Goal: Task Accomplishment & Management: Use online tool/utility

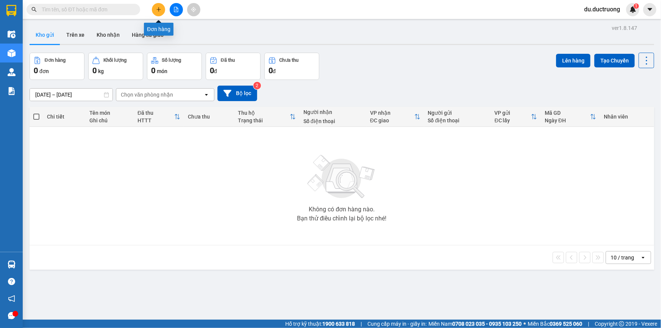
click at [156, 13] on button at bounding box center [158, 9] width 13 height 13
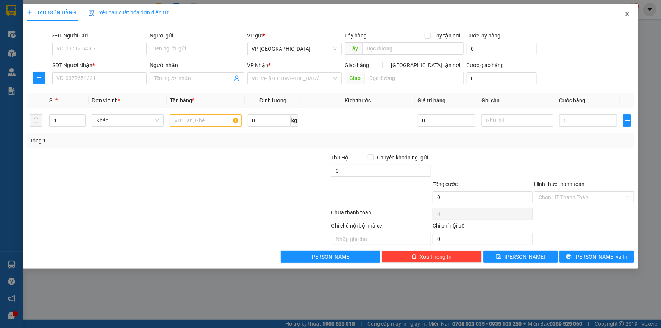
click at [626, 14] on icon "close" at bounding box center [627, 14] width 6 height 6
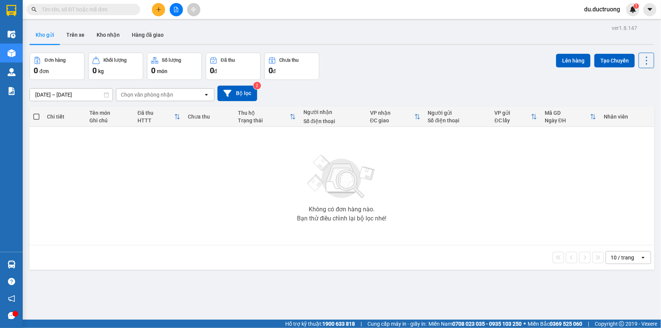
drag, startPoint x: 195, startPoint y: 176, endPoint x: 357, endPoint y: 80, distance: 188.6
click at [357, 80] on div "[DATE] – [DATE] Press the down arrow key to interact with the calendar and sele…" at bounding box center [342, 93] width 624 height 27
click at [351, 304] on div "ver 1.8.147 Kho gửi Trên xe Kho nhận Hàng đã giao Đơn hàng 0 đơn Khối lượng 0 k…" at bounding box center [342, 187] width 630 height 328
